Goal: Find specific page/section: Find specific page/section

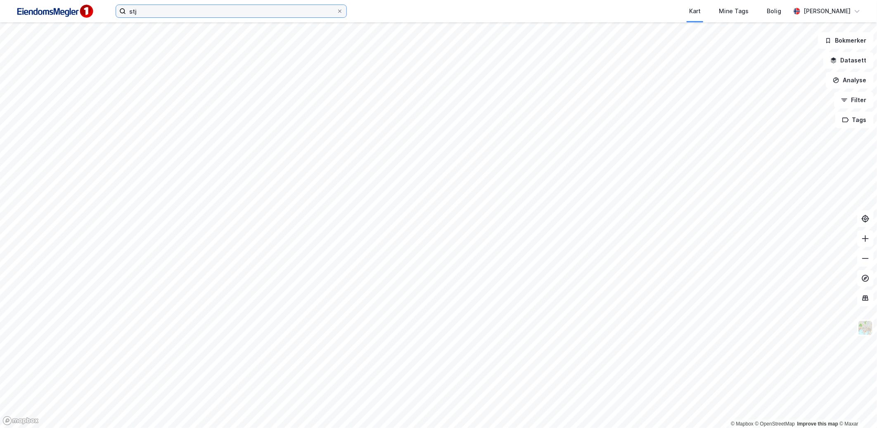
click at [212, 17] on input "stj" at bounding box center [231, 11] width 211 height 12
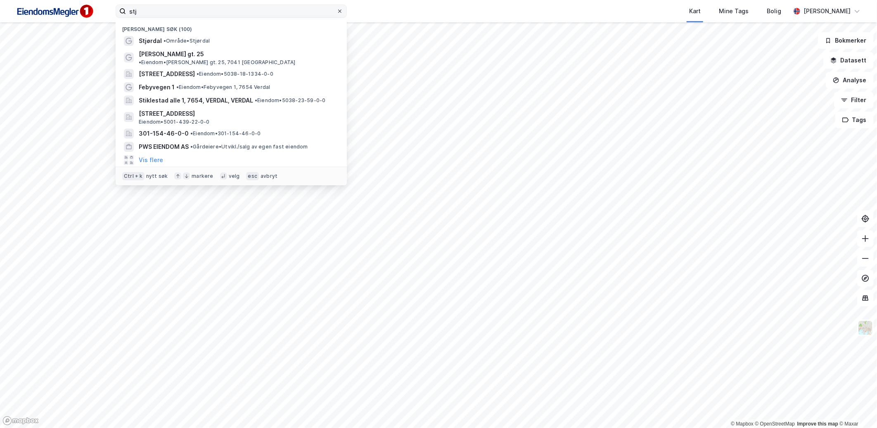
click at [340, 10] on icon at bounding box center [339, 11] width 3 height 3
click at [337, 10] on input "stj" at bounding box center [231, 11] width 211 height 12
click at [381, 10] on div "Nylige søk (100) Stjørdal • Område • Stjørdal [PERSON_NAME] gt. 25 • Eiendom • …" at bounding box center [438, 11] width 877 height 22
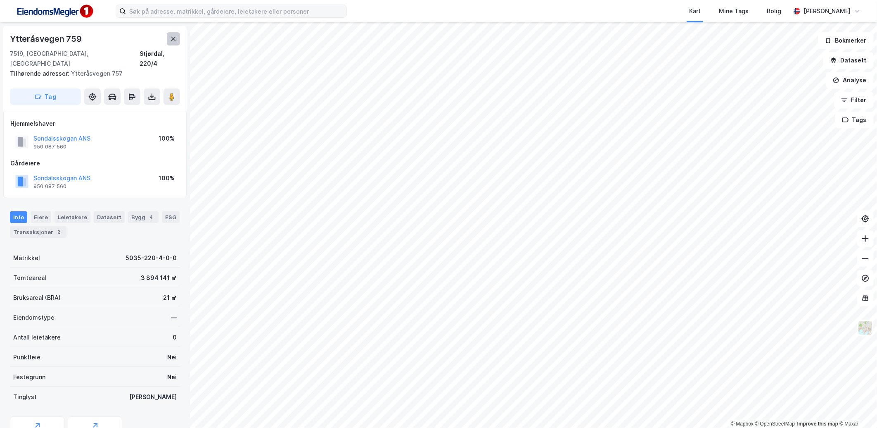
click at [174, 40] on icon at bounding box center [173, 39] width 7 height 7
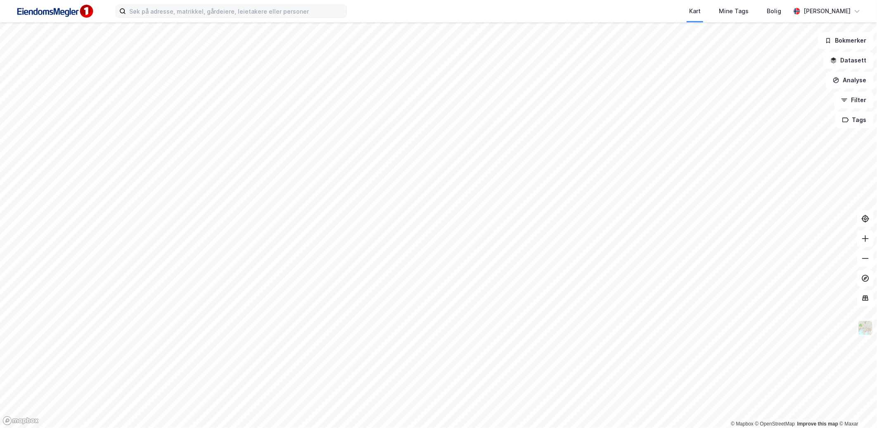
click at [869, 335] on button at bounding box center [866, 327] width 17 height 17
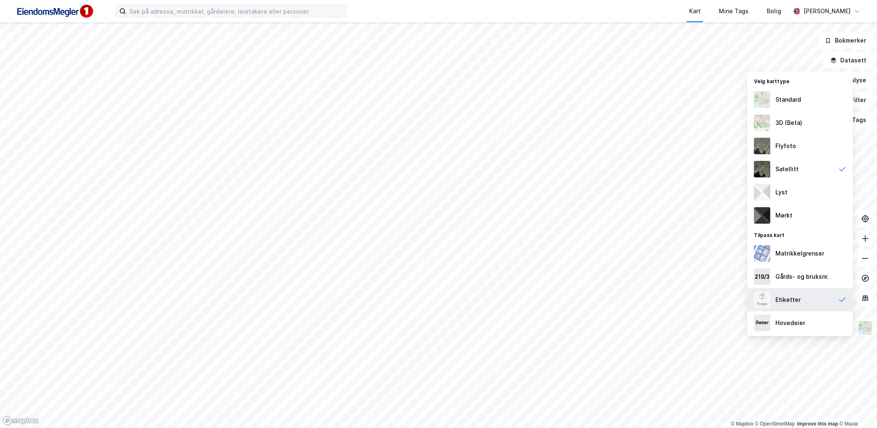
click at [796, 304] on div "Etiketter" at bounding box center [788, 300] width 25 height 10
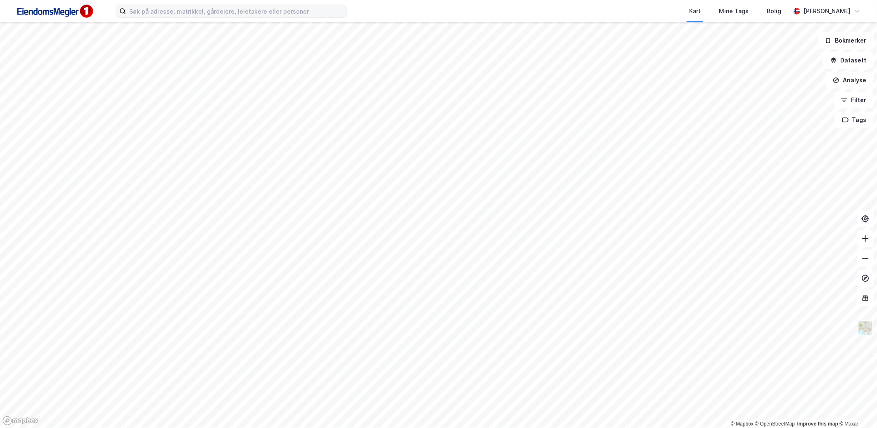
click at [866, 325] on img at bounding box center [866, 328] width 16 height 16
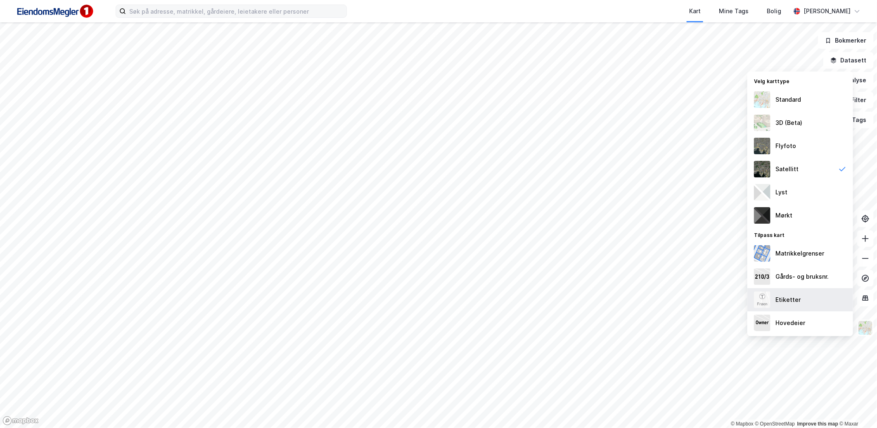
click at [804, 299] on div "Etiketter" at bounding box center [801, 299] width 106 height 23
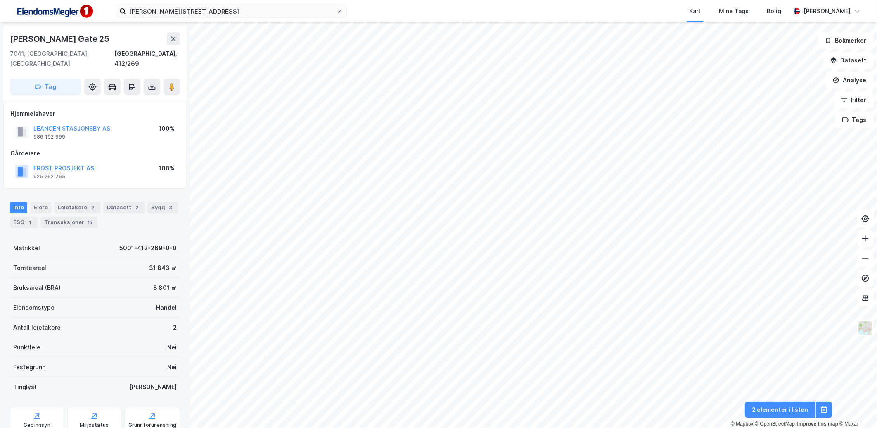
scroll to position [1, 0]
